Goal: Check status: Check status

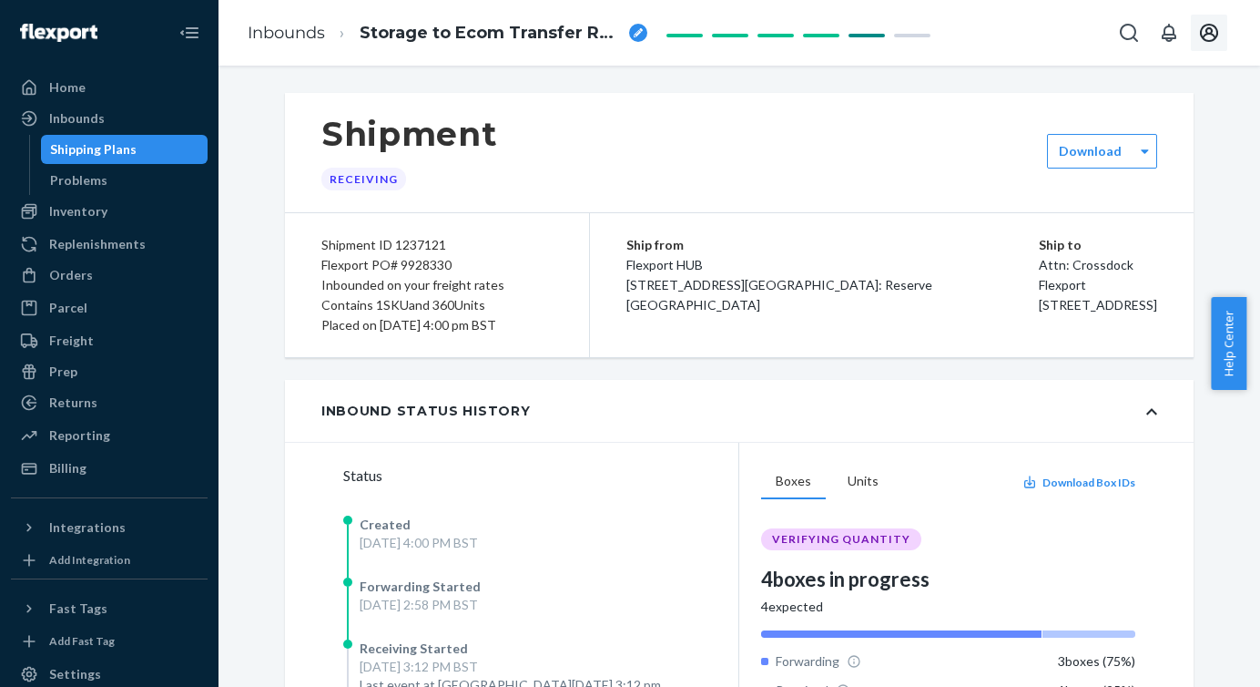
click at [1209, 38] on icon "Open account menu" at bounding box center [1210, 33] width 22 height 22
click at [95, 235] on div "Replenishments" at bounding box center [97, 244] width 97 height 18
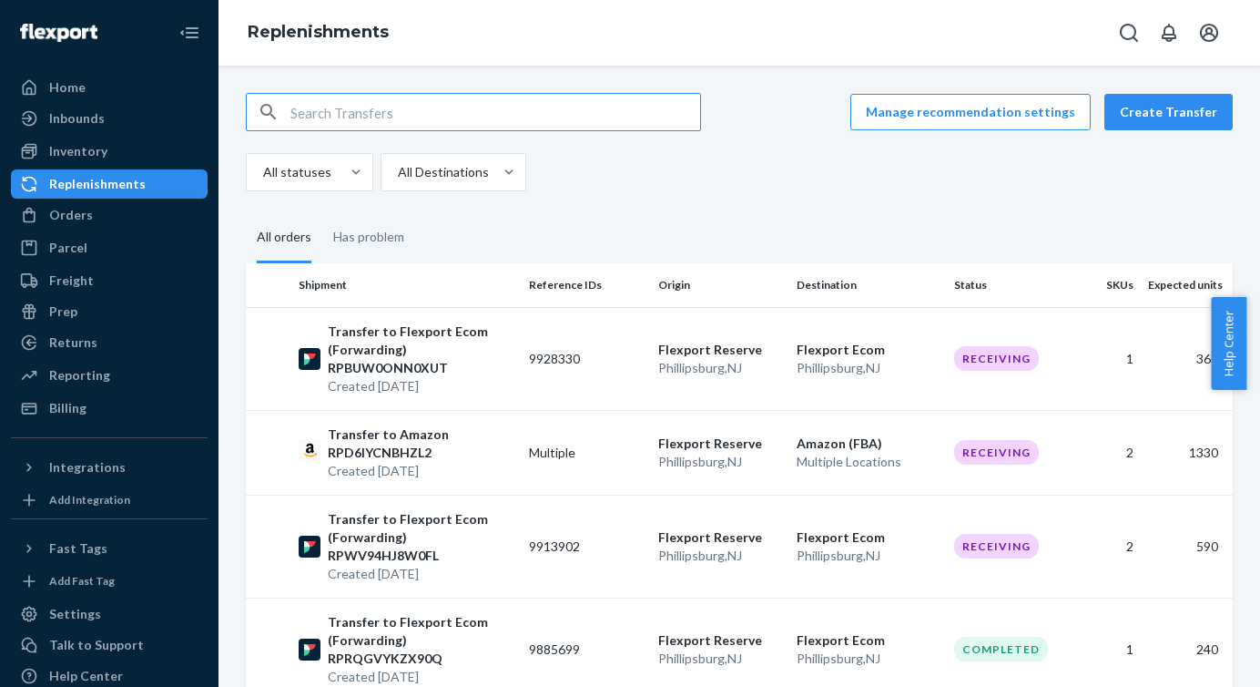
click at [421, 102] on input "text" at bounding box center [496, 112] width 410 height 36
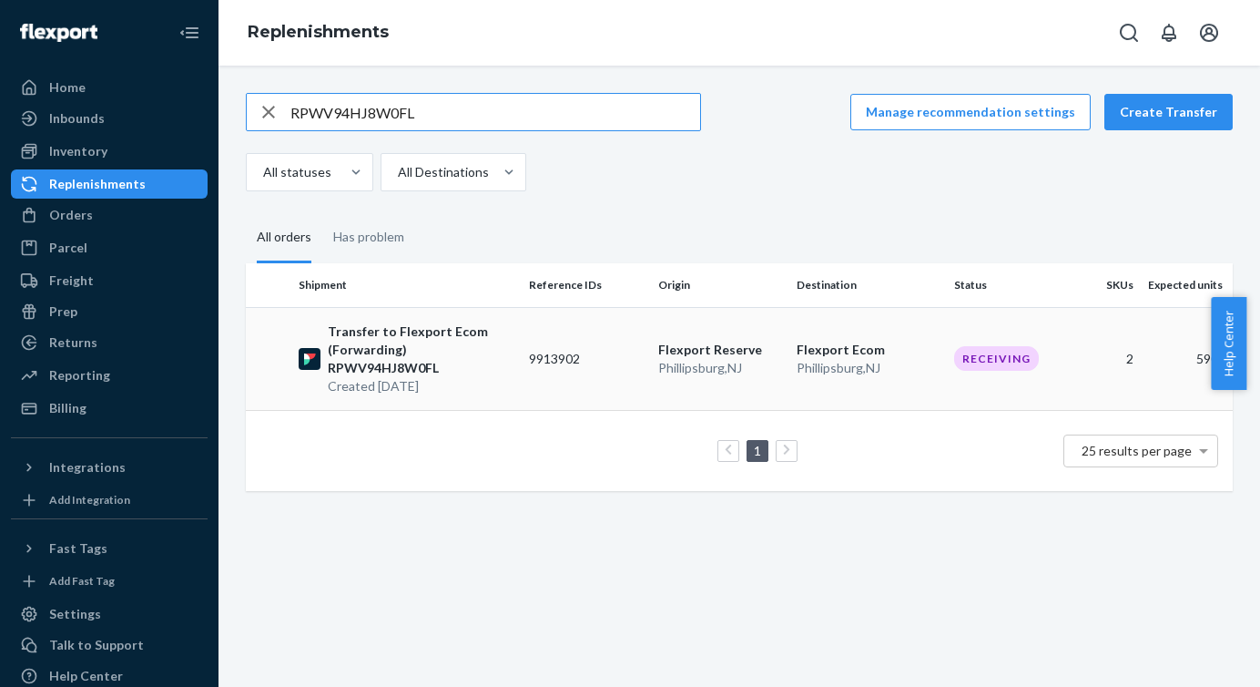
type input "RPWV94HJ8W0FL"
click at [449, 336] on p "Transfer to Flexport Ecom (Forwarding) RPWV94HJ8W0FL" at bounding box center [421, 349] width 187 height 55
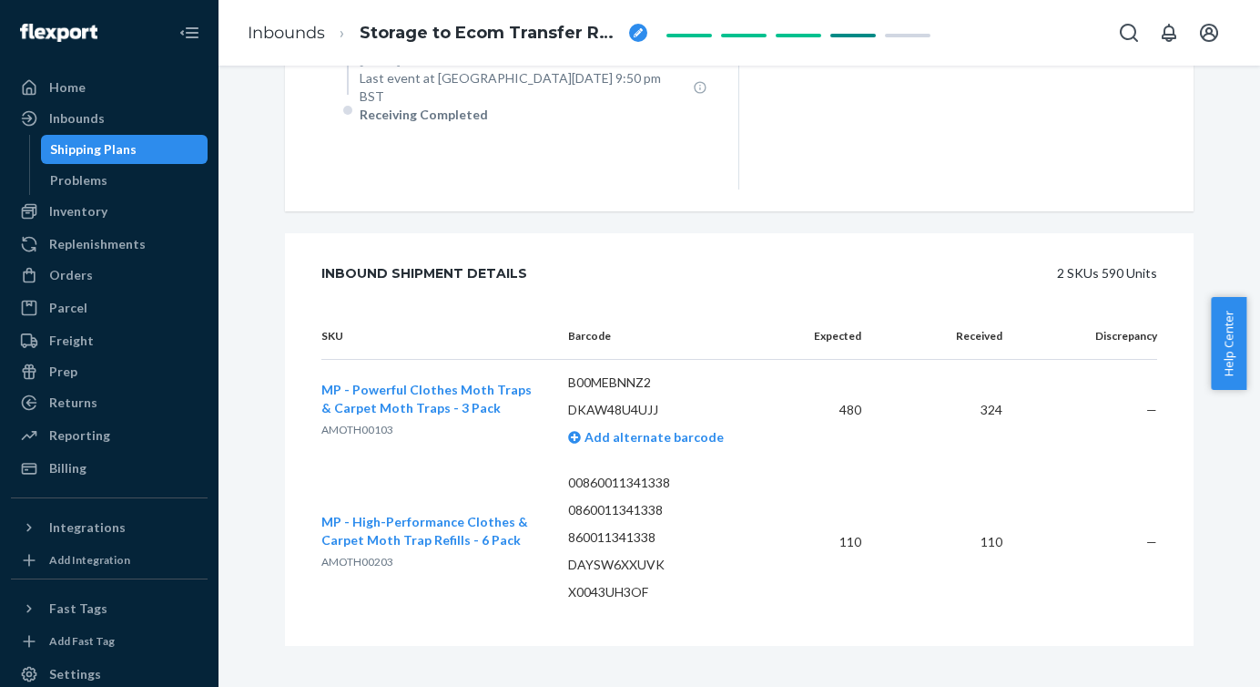
scroll to position [613, 0]
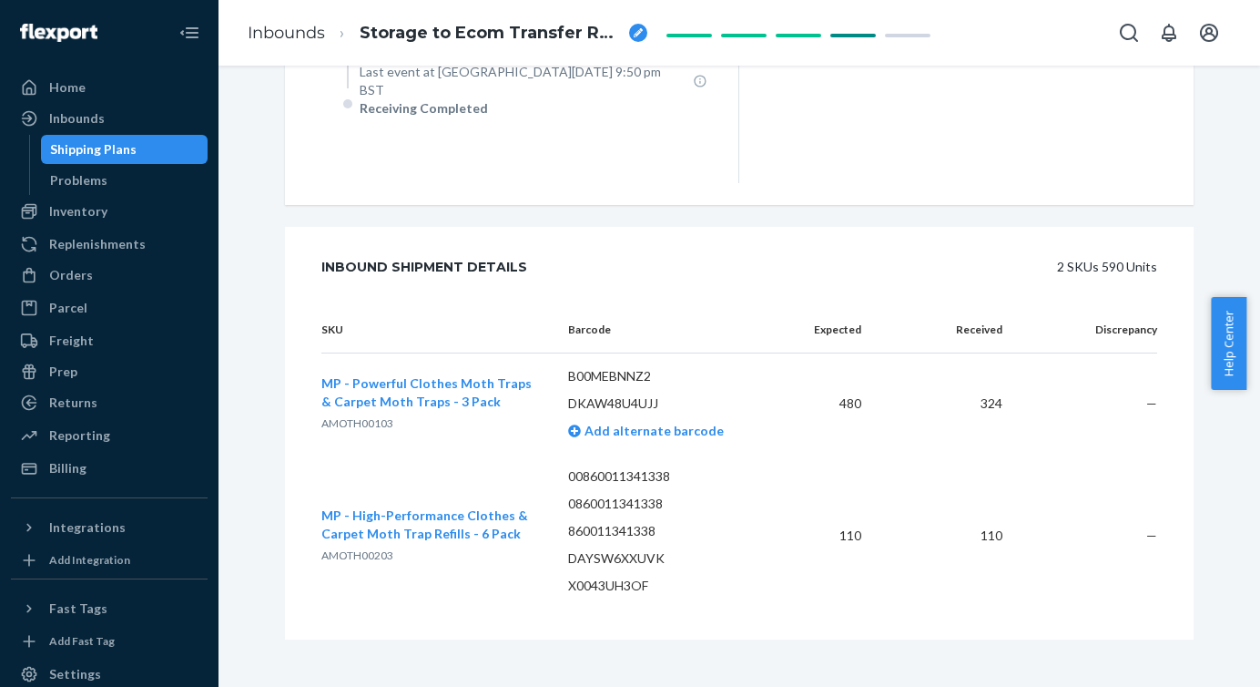
click at [107, 148] on div "Shipping Plans" at bounding box center [93, 149] width 87 height 18
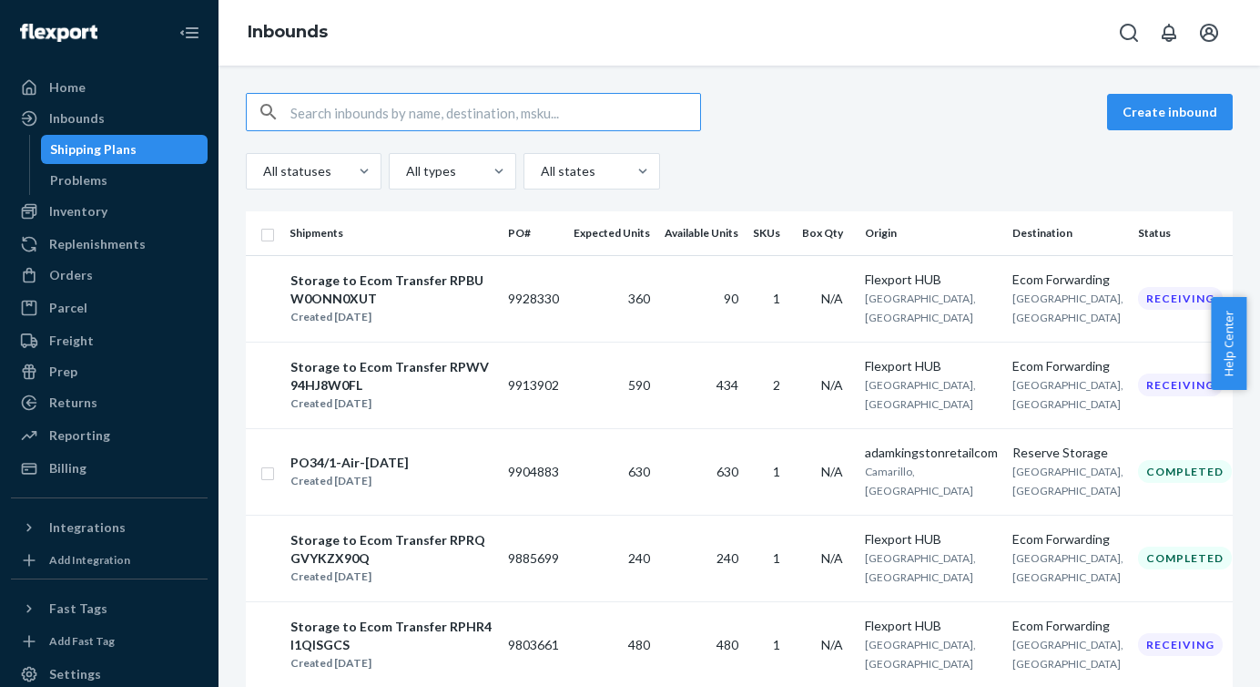
click at [375, 99] on input "text" at bounding box center [496, 112] width 410 height 36
type input "RPBUW0ONN0XUT"
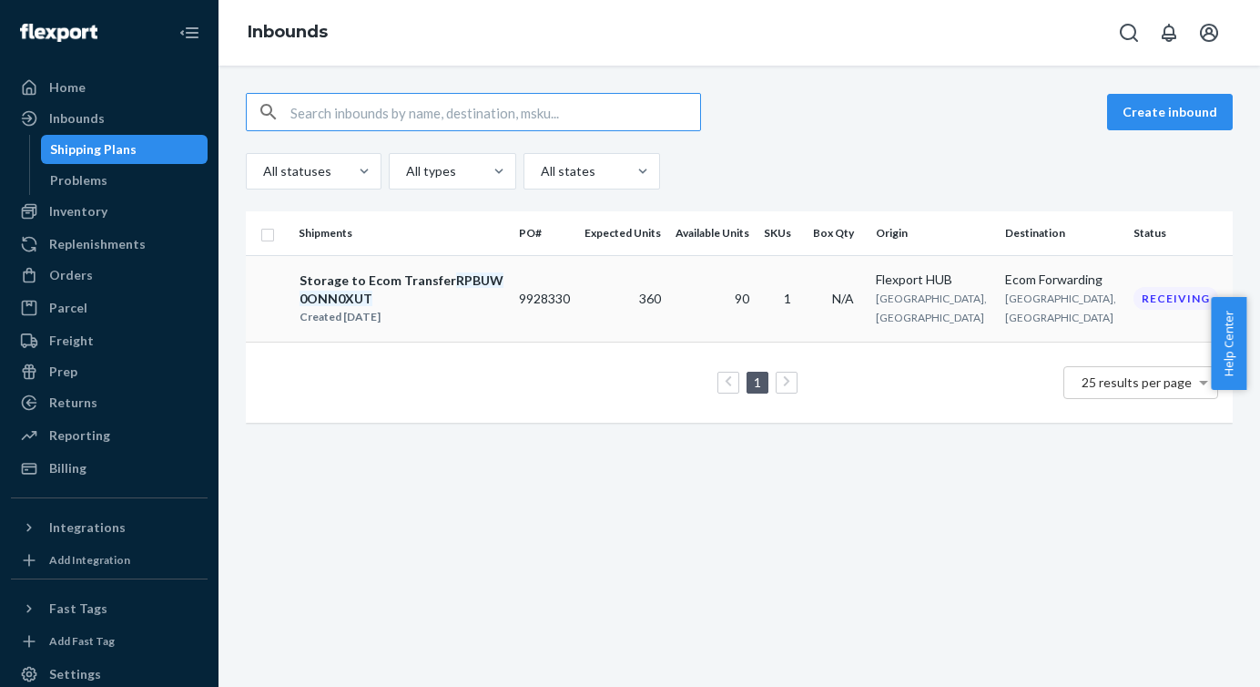
click at [403, 284] on div "Storage to Ecom Transfer RPBUW0ONN0XUT" at bounding box center [402, 289] width 204 height 36
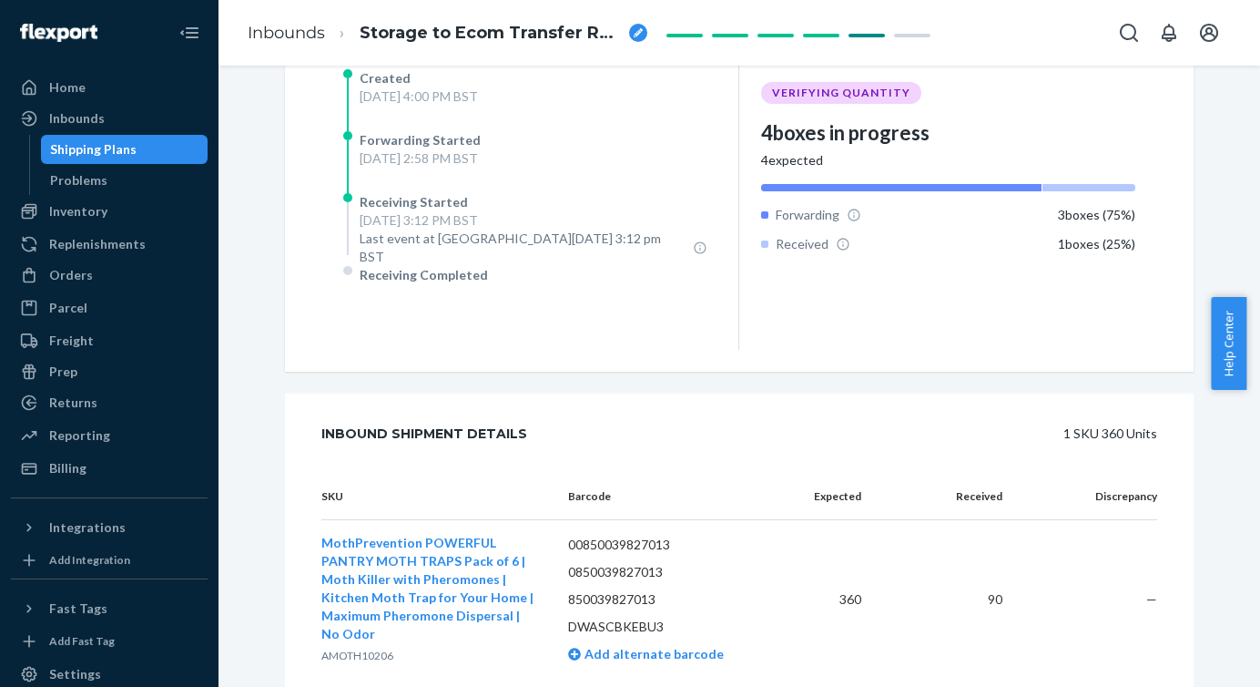
scroll to position [507, 0]
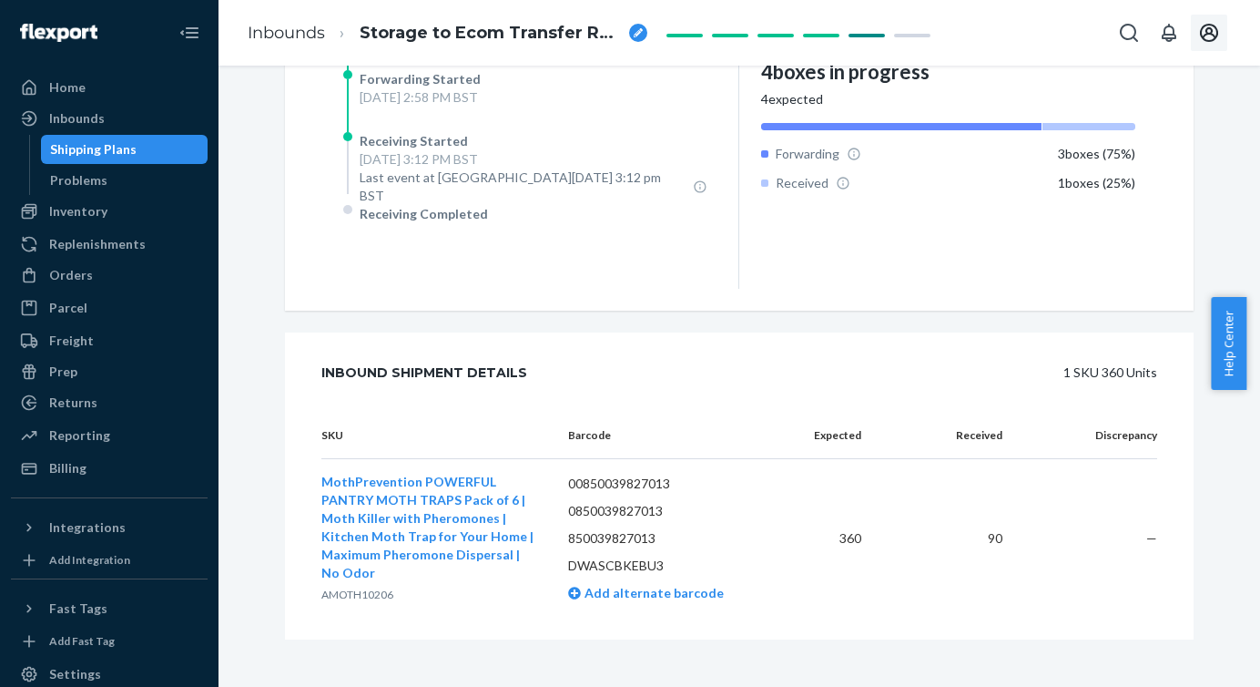
click at [1204, 35] on icon "Open account menu" at bounding box center [1209, 33] width 18 height 18
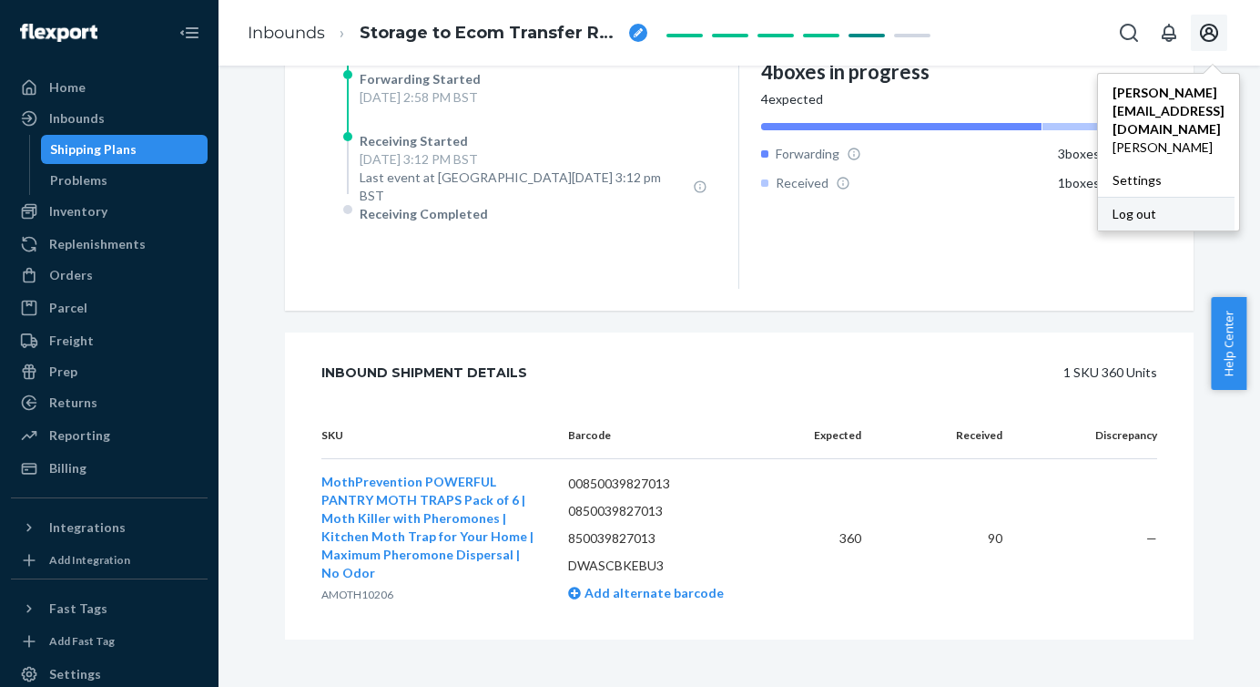
click at [1126, 197] on div "Log out" at bounding box center [1166, 214] width 137 height 34
